Goal: Transaction & Acquisition: Purchase product/service

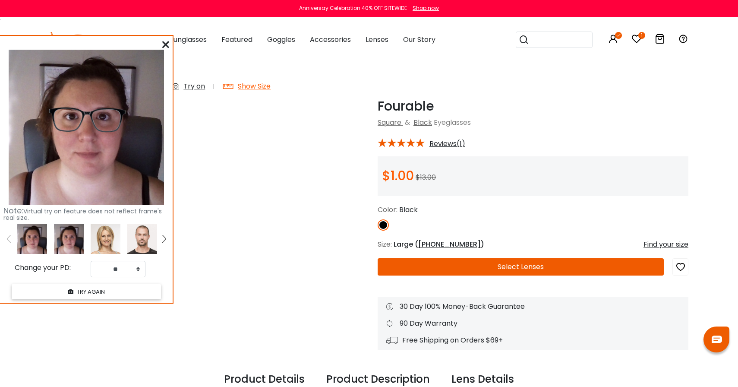
click at [163, 46] on icon at bounding box center [165, 44] width 7 height 7
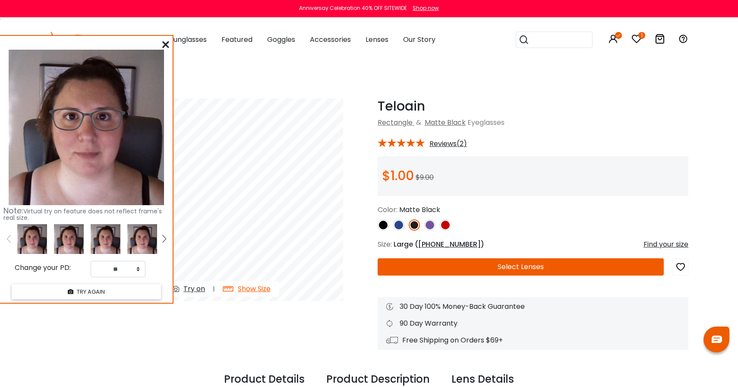
click at [491, 268] on button "Select Lenses" at bounding box center [521, 266] width 286 height 17
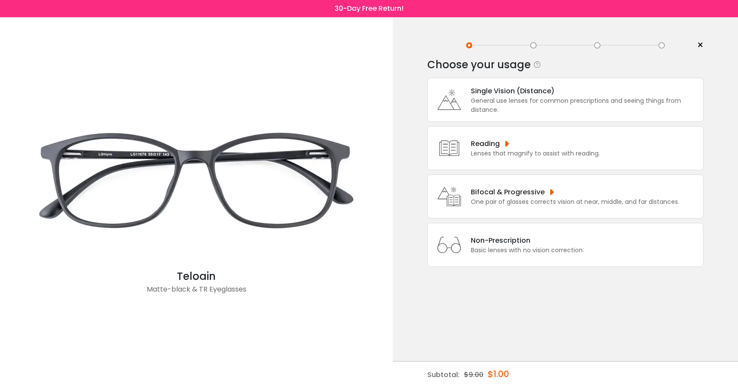
click at [527, 102] on div "General use lenses for common prescriptions and seeing things from distance." at bounding box center [585, 105] width 228 height 18
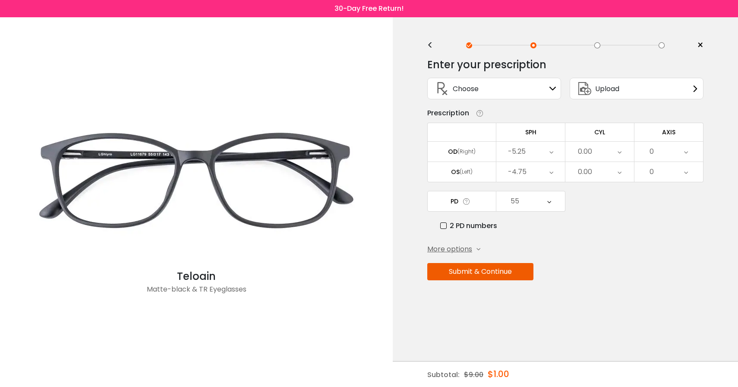
click at [513, 88] on div "Choose Sign In" at bounding box center [494, 88] width 124 height 21
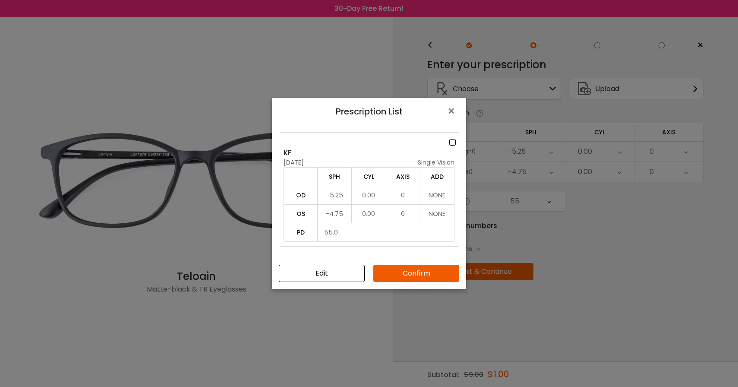
click at [402, 271] on button "Confirm" at bounding box center [416, 273] width 86 height 17
click at [449, 142] on label at bounding box center [453, 142] width 9 height 11
click at [421, 264] on div "Edit Confirm" at bounding box center [369, 273] width 194 height 31
click at [420, 271] on button "Confirm" at bounding box center [416, 273] width 86 height 17
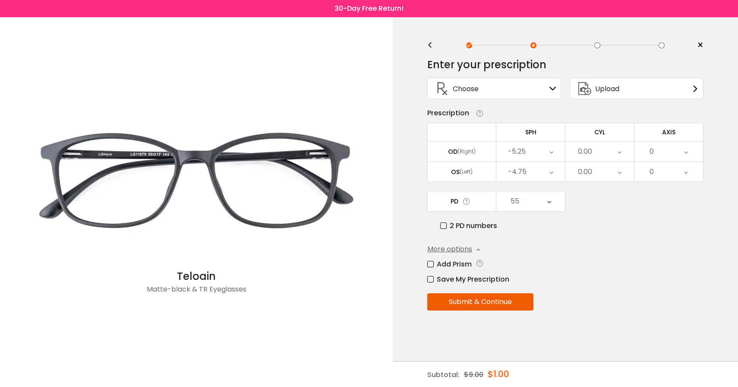
click at [491, 307] on button "Submit & Continue" at bounding box center [480, 301] width 106 height 17
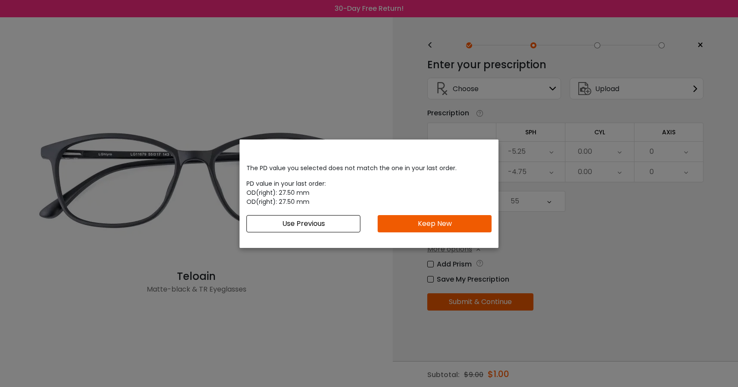
click at [337, 225] on button "Use Previous" at bounding box center [303, 223] width 114 height 17
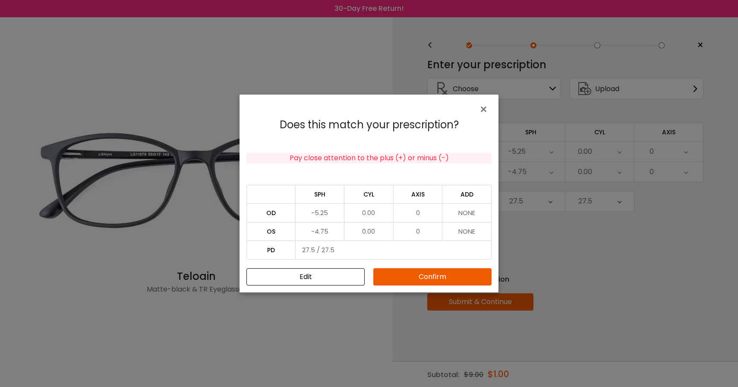
click at [432, 274] on button "Confirm" at bounding box center [432, 276] width 118 height 17
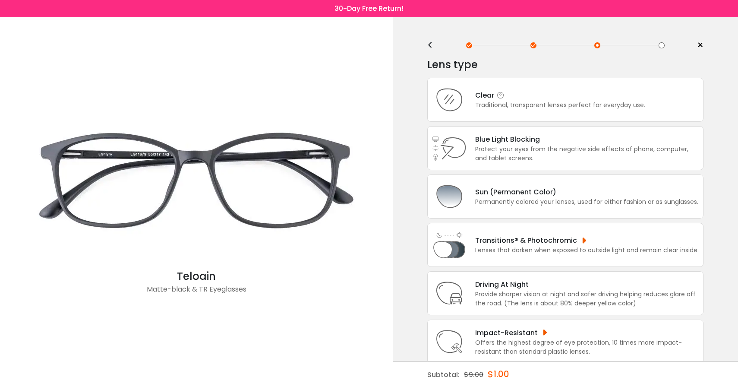
scroll to position [23, 0]
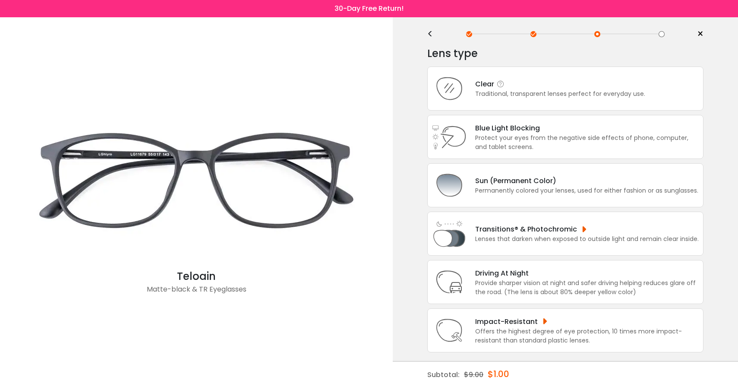
click at [524, 89] on div "Traditional, transparent lenses perfect for everyday use." at bounding box center [560, 93] width 170 height 9
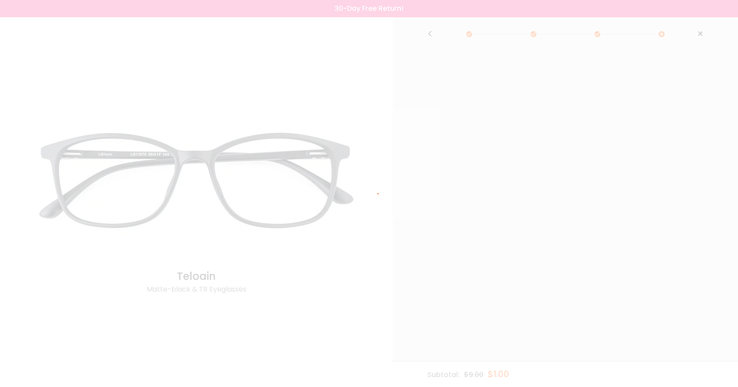
scroll to position [0, 0]
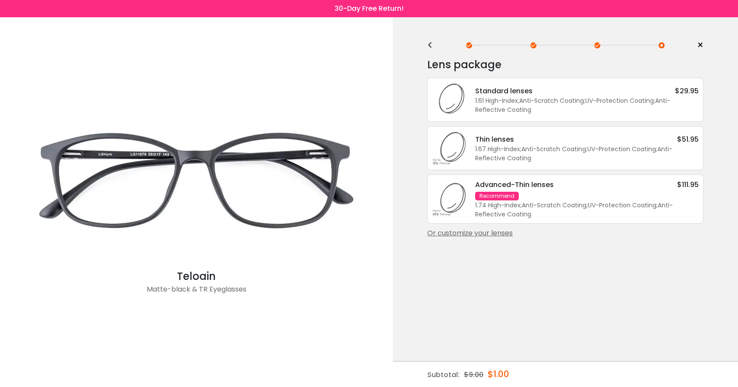
click at [475, 238] on div "Or customize your lenses" at bounding box center [565, 233] width 276 height 10
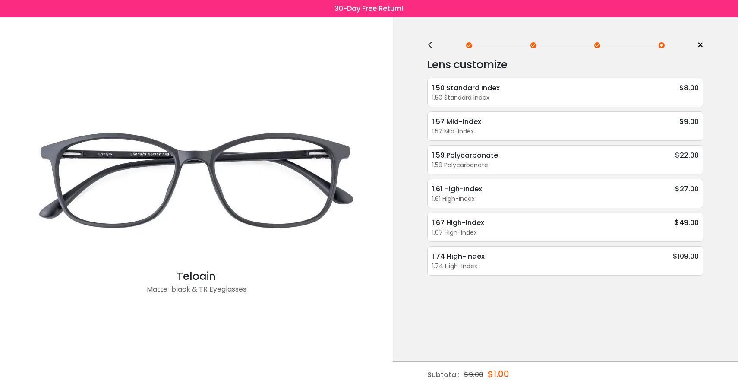
click at [426, 45] on div "< × Choose your usage Single Vision (Distance) This lens helps you see details …" at bounding box center [565, 201] width 345 height 369
click at [431, 46] on div "<" at bounding box center [433, 45] width 13 height 7
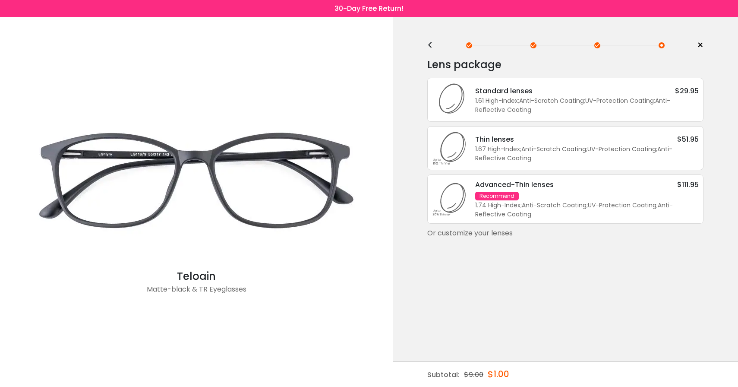
click at [540, 111] on div "1.61 High-Index ; Anti-Scratch Coating ; UV-Protection Coating ; Anti-Reflectiv…" at bounding box center [587, 105] width 224 height 18
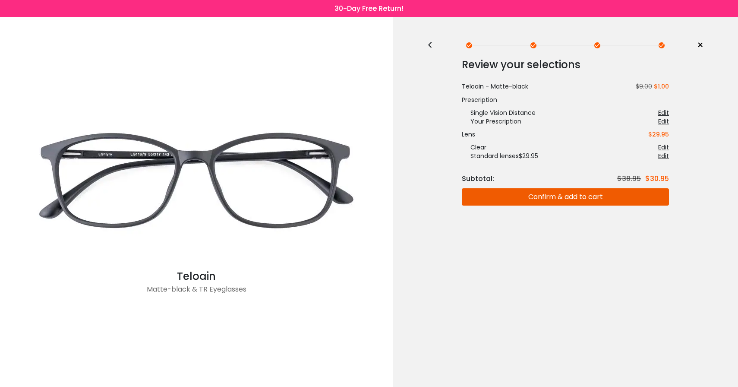
click at [436, 49] on div "< ×" at bounding box center [565, 45] width 276 height 13
click at [429, 43] on div "<" at bounding box center [433, 45] width 13 height 7
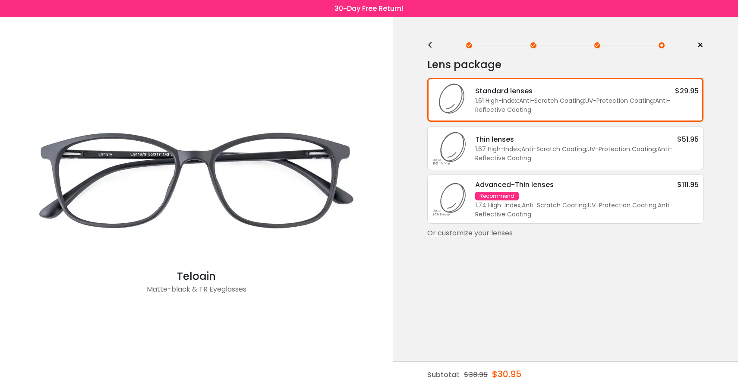
click at [487, 238] on div "Or customize your lenses" at bounding box center [565, 233] width 276 height 10
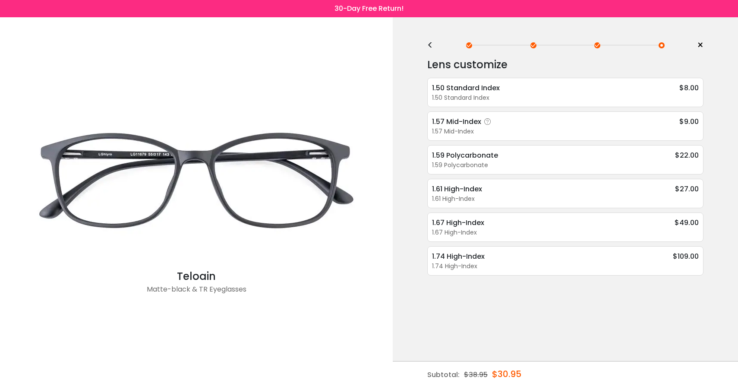
click at [537, 126] on div "1.57 Mid-Index $9.00" at bounding box center [565, 121] width 267 height 11
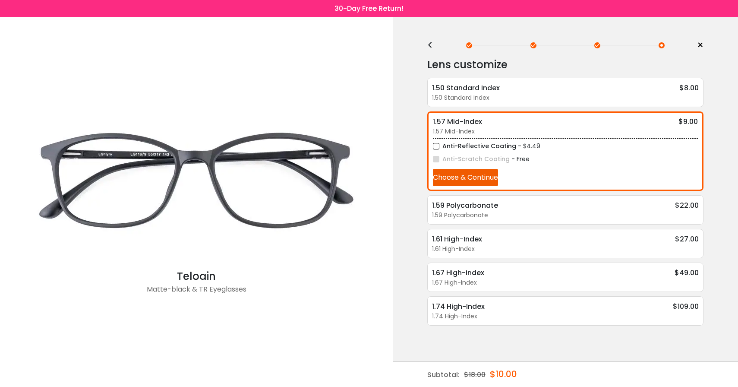
click at [432, 49] on div "<" at bounding box center [433, 45] width 13 height 7
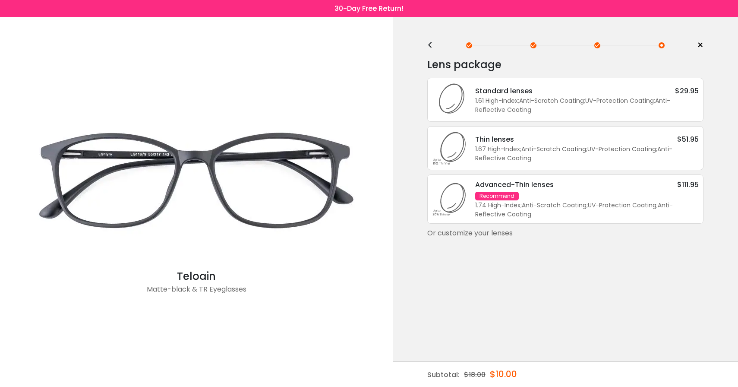
click at [494, 101] on div "1.61 High-Index ; Anti-Scratch Coating ; UV-Protection Coating ; Anti-Reflectiv…" at bounding box center [587, 105] width 224 height 18
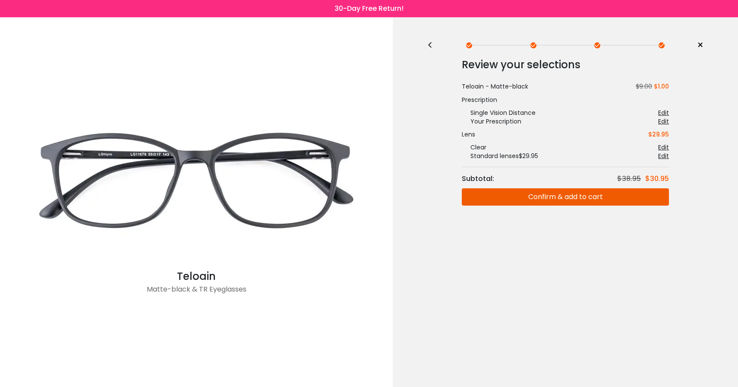
click at [549, 195] on button "Confirm & add to cart" at bounding box center [565, 196] width 207 height 17
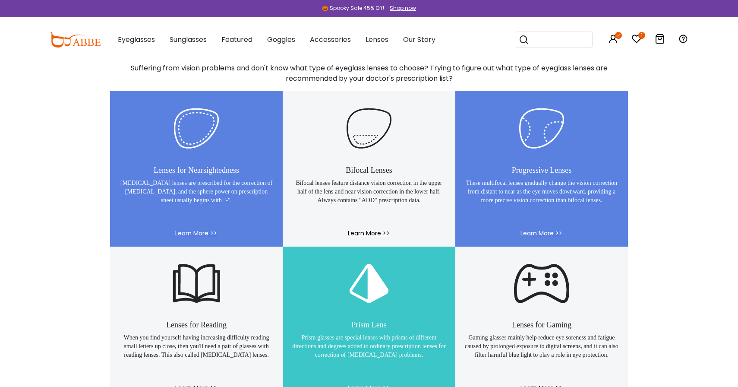
scroll to position [540, 0]
click at [72, 42] on img at bounding box center [75, 40] width 51 height 16
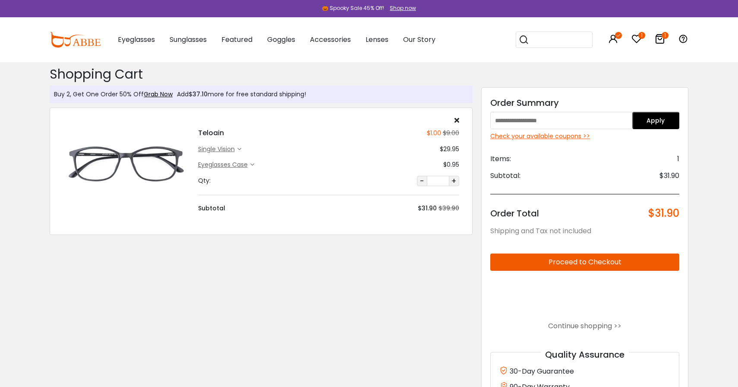
click at [546, 123] on input "text" at bounding box center [561, 120] width 142 height 17
type input "*******"
click at [668, 112] on button "Apply" at bounding box center [655, 120] width 47 height 17
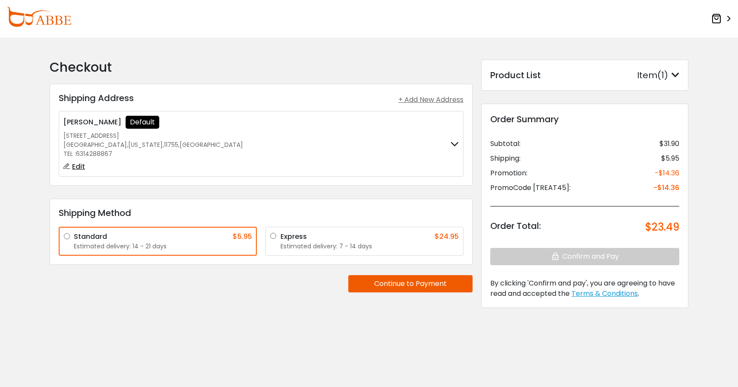
click at [408, 286] on button "Continue to Payment" at bounding box center [410, 283] width 124 height 17
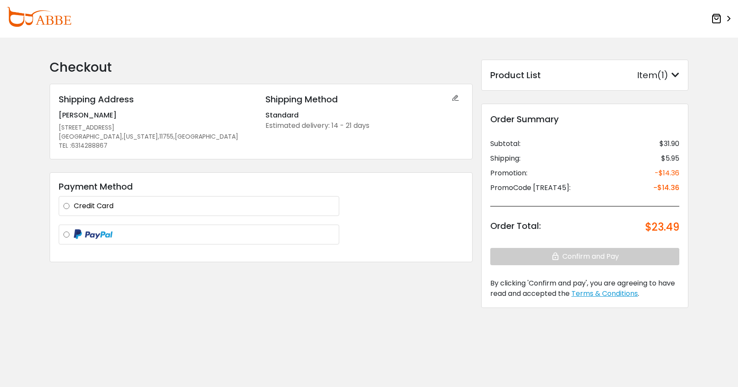
click at [229, 237] on label at bounding box center [204, 234] width 261 height 11
